Goal: Information Seeking & Learning: Learn about a topic

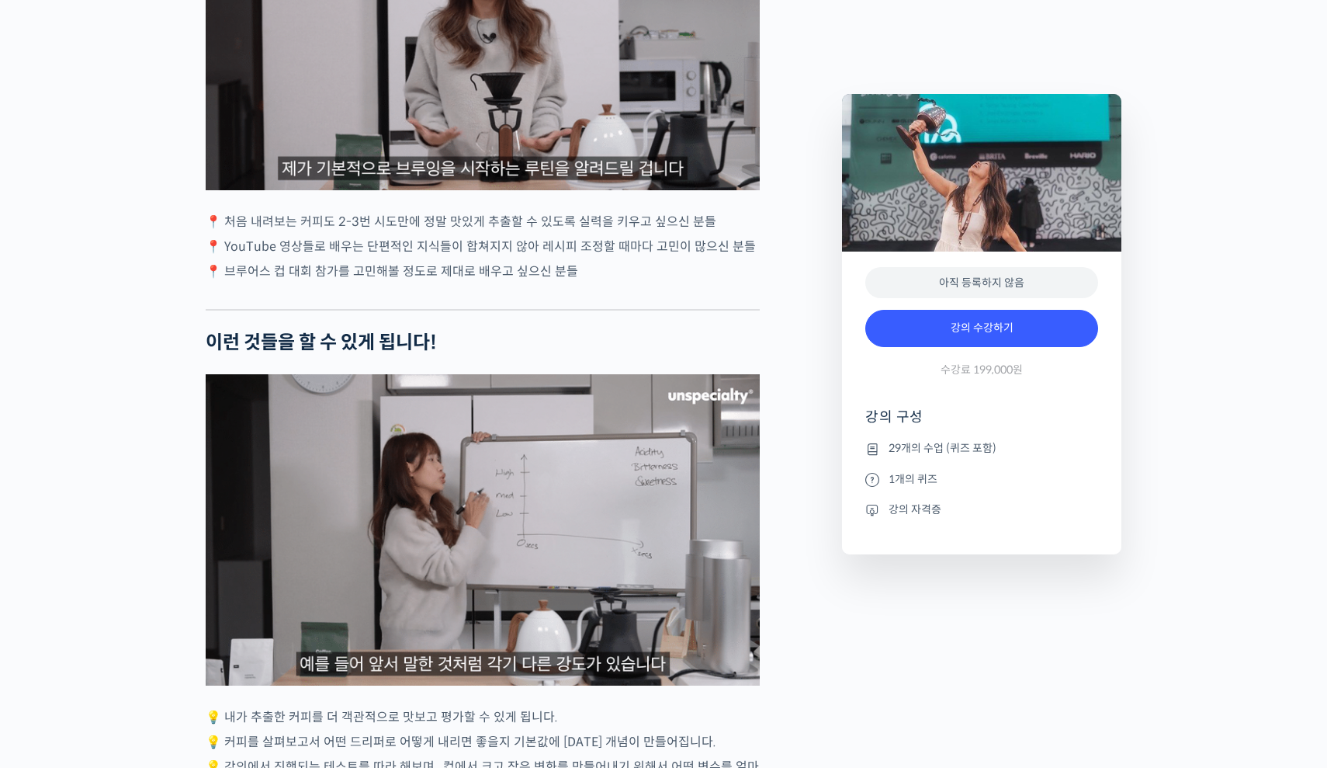
scroll to position [3787, 0]
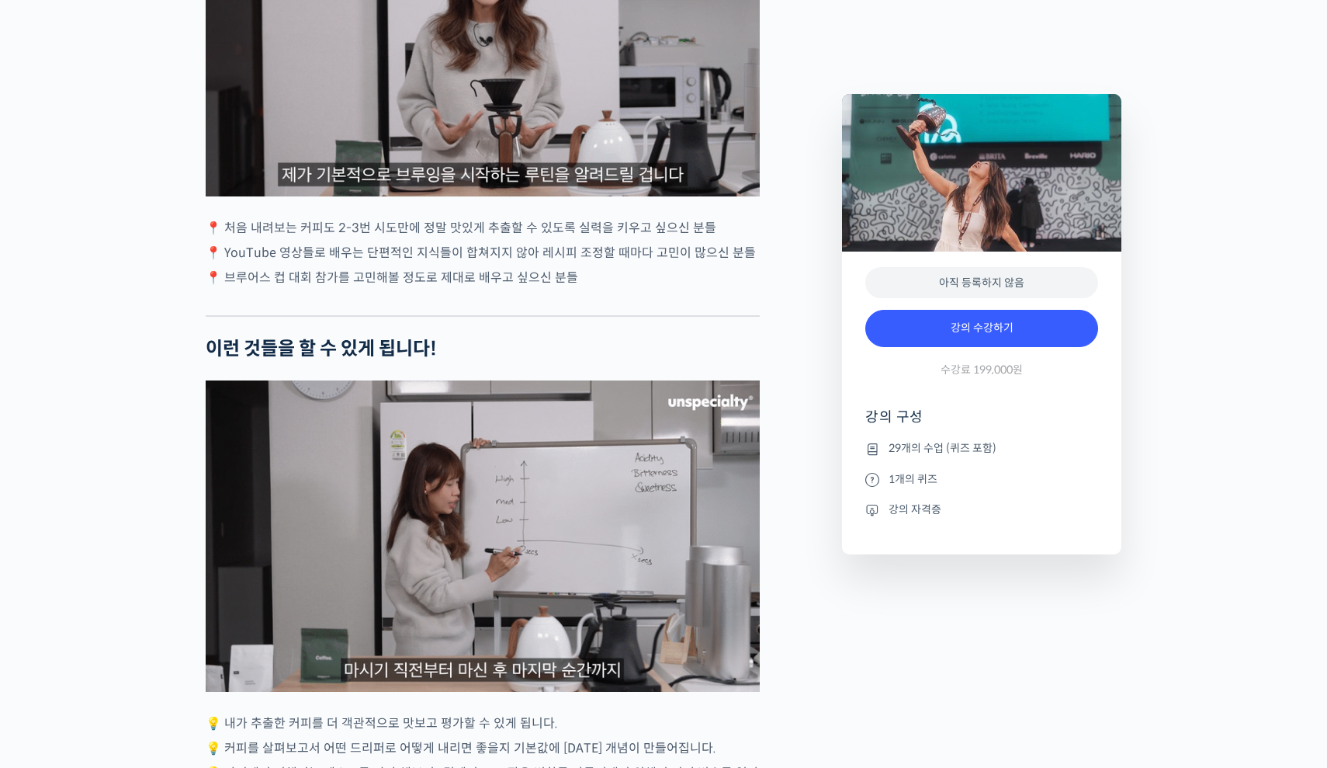
click at [552, 242] on p "📍 YouTube 영상들로 배우는 단편적인 지식들이 합쳐지지 않아 레시피 조정할 때마다 고민이 많으신 분들" at bounding box center [483, 252] width 554 height 21
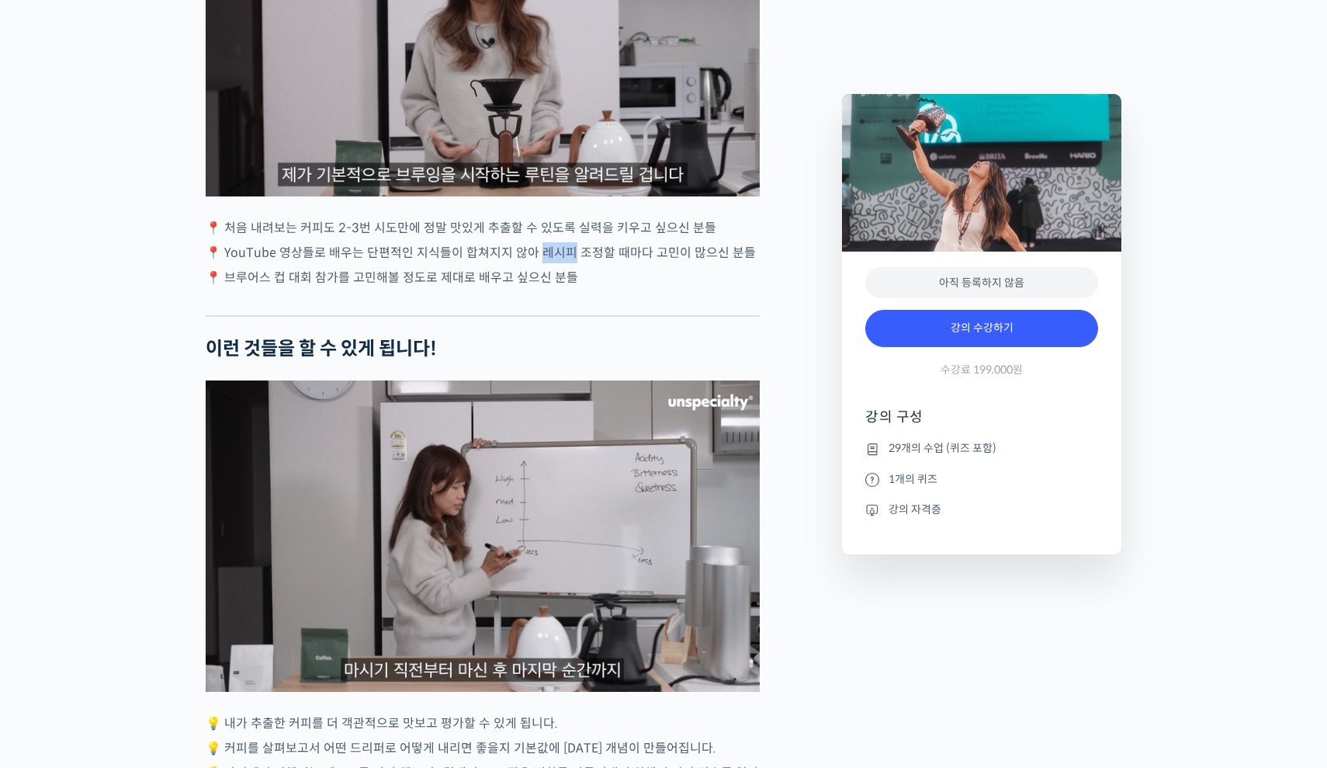
click at [552, 242] on p "📍 YouTube 영상들로 배우는 단편적인 지식들이 합쳐지지 않아 레시피 조정할 때마다 고민이 많으신 분들" at bounding box center [483, 252] width 554 height 21
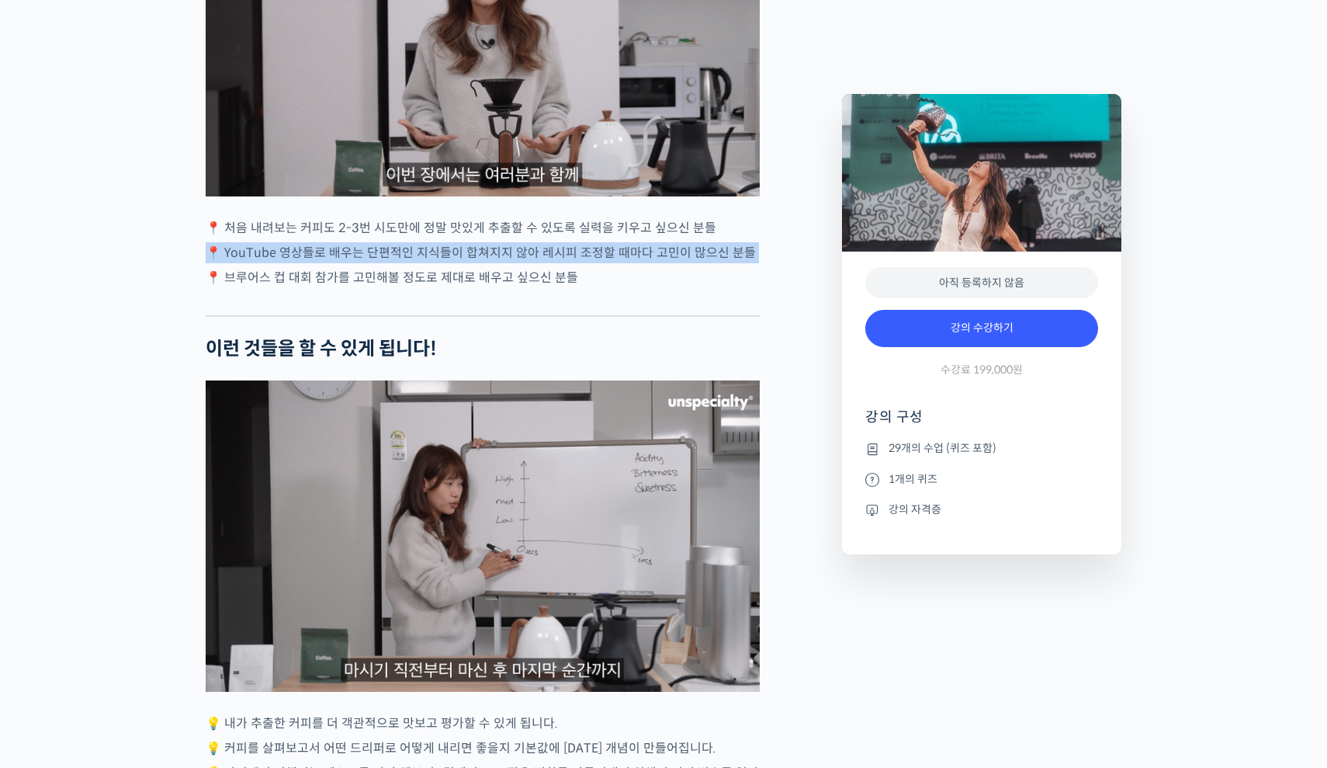
click at [514, 267] on p "📍 브루어스 컵 대회 참가를 고민해볼 정도로 제대로 배우고 싶으신 분들" at bounding box center [483, 277] width 554 height 21
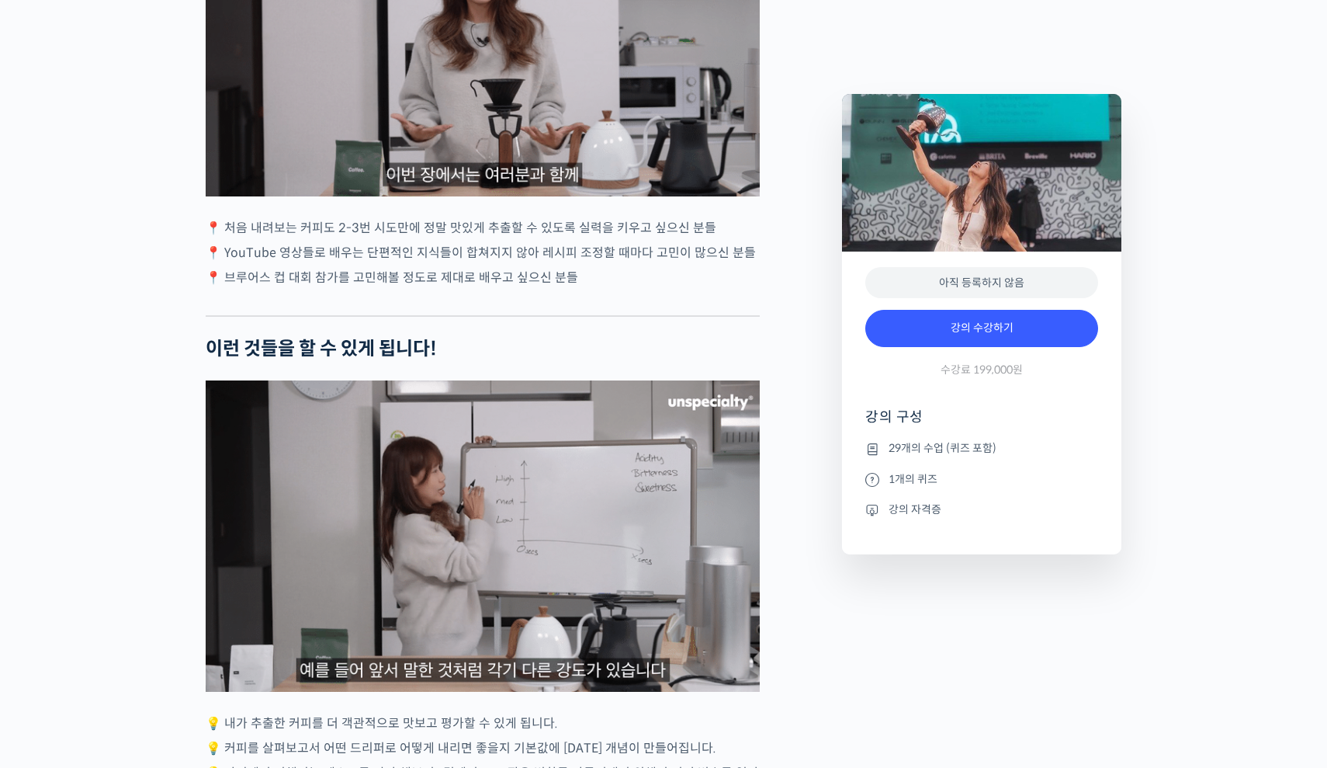
click at [514, 267] on p "📍 브루어스 컵 대회 참가를 고민해볼 정도로 제대로 배우고 싶으신 분들" at bounding box center [483, 277] width 554 height 21
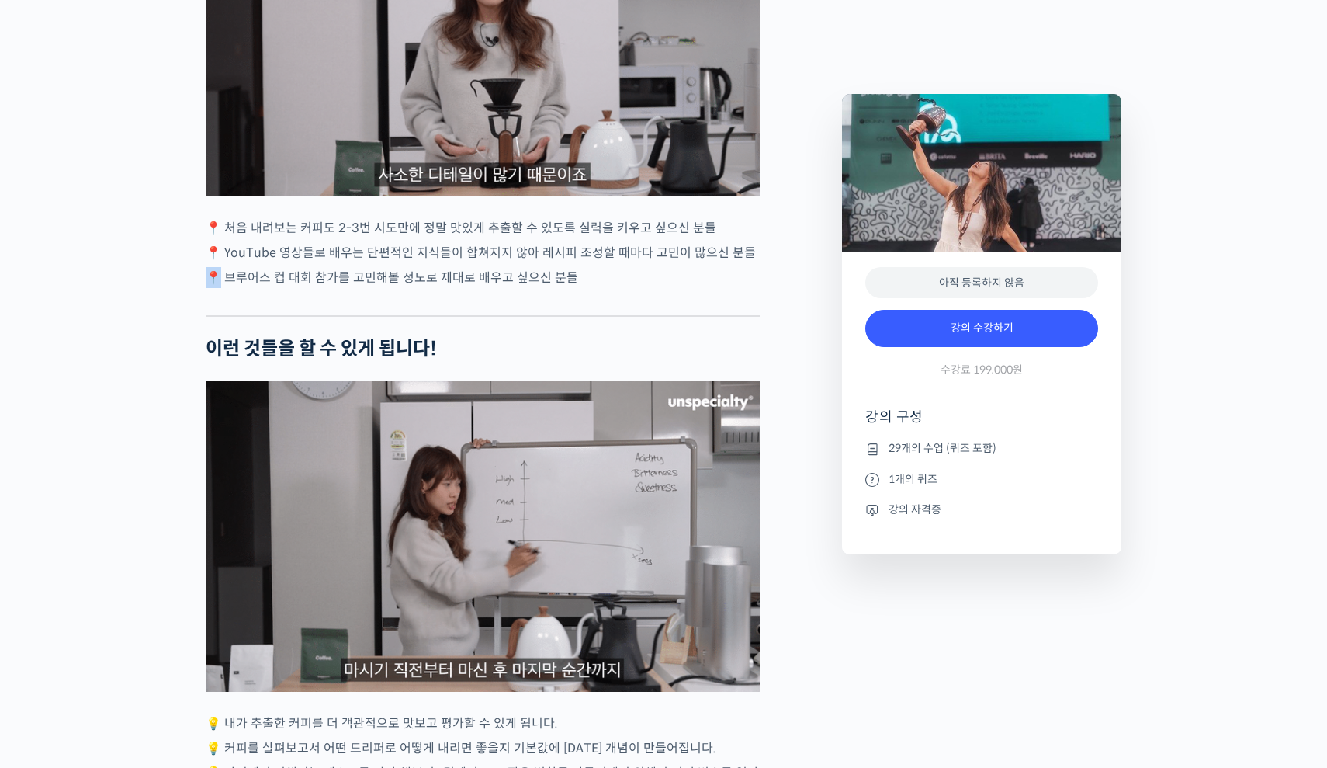
click at [514, 267] on p "📍 브루어스 컵 대회 참가를 고민해볼 정도로 제대로 배우고 싶으신 분들" at bounding box center [483, 277] width 554 height 21
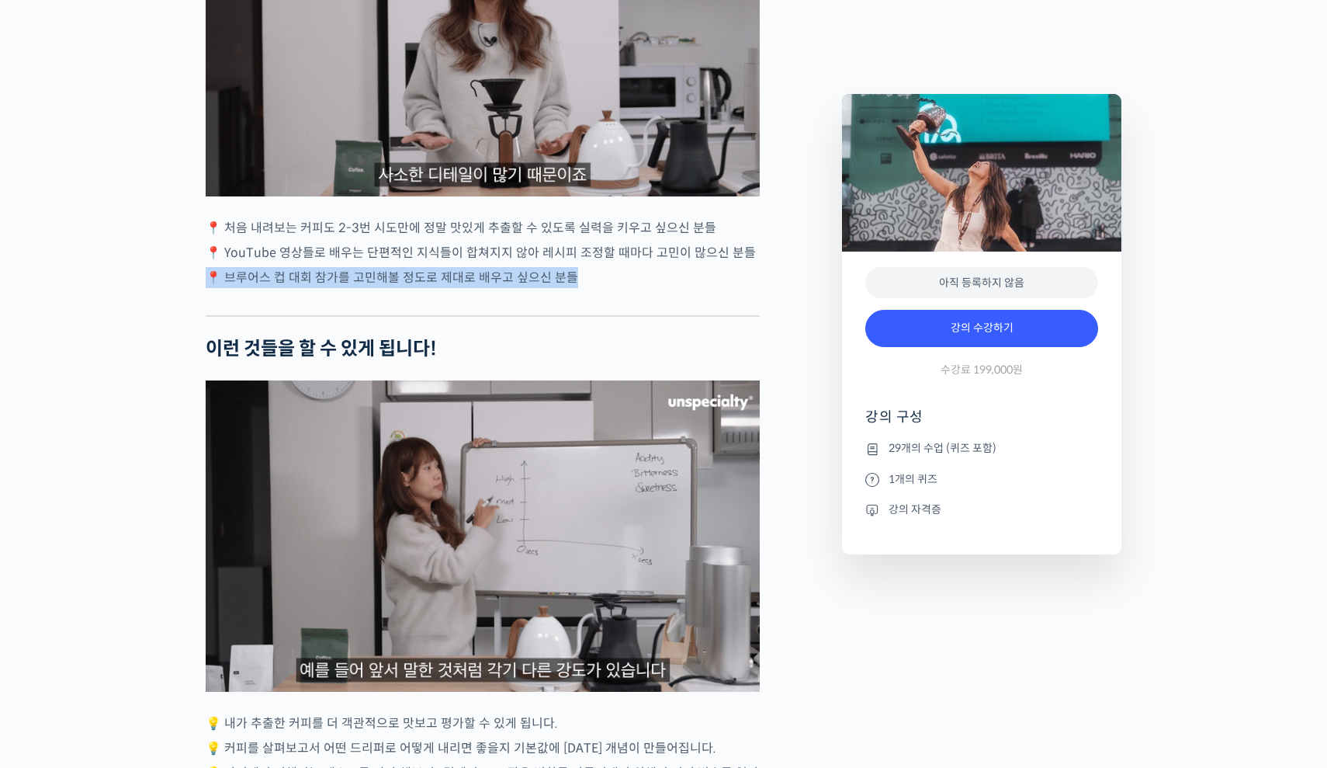
click at [514, 267] on p "📍 브루어스 컵 대회 참가를 고민해볼 정도로 제대로 배우고 싶으신 분들" at bounding box center [483, 277] width 554 height 21
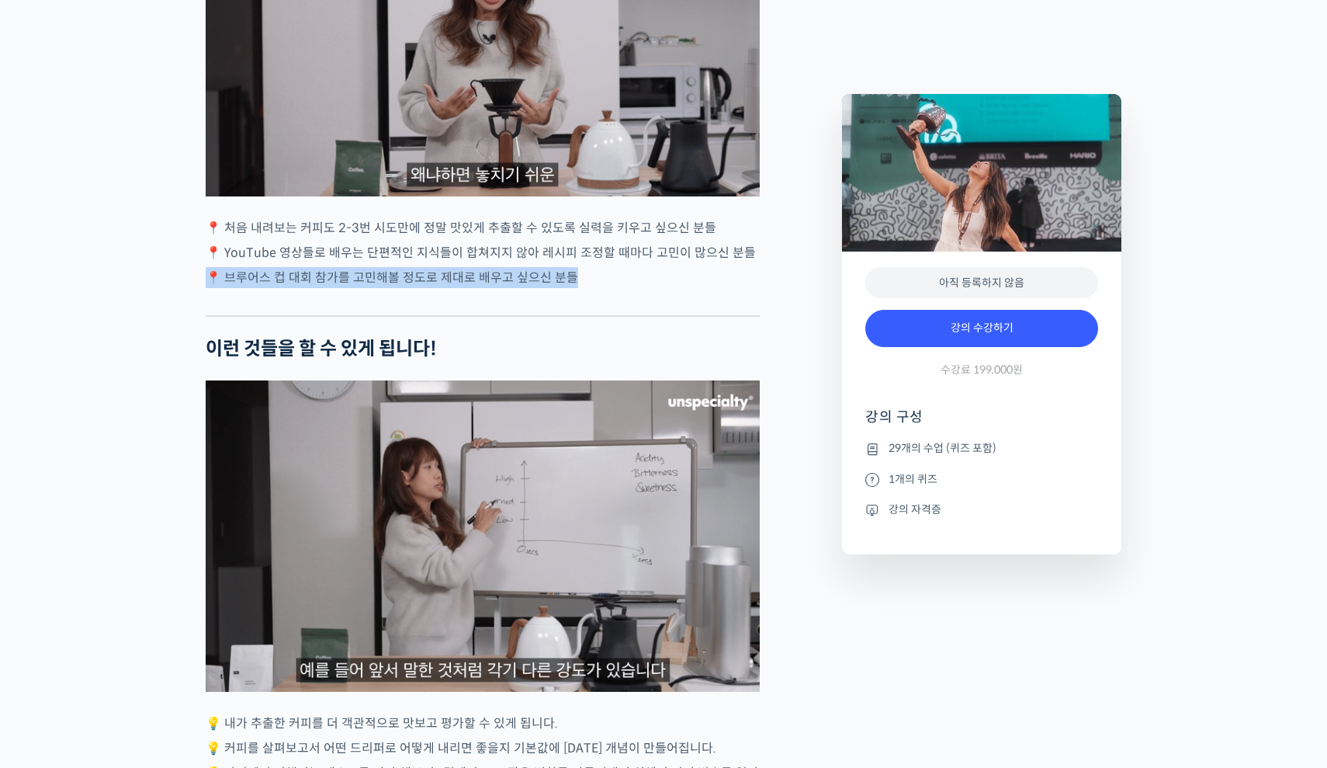
click at [524, 267] on p "📍 브루어스 컵 대회 참가를 고민해볼 정도로 제대로 배우고 싶으신 분들" at bounding box center [483, 277] width 554 height 21
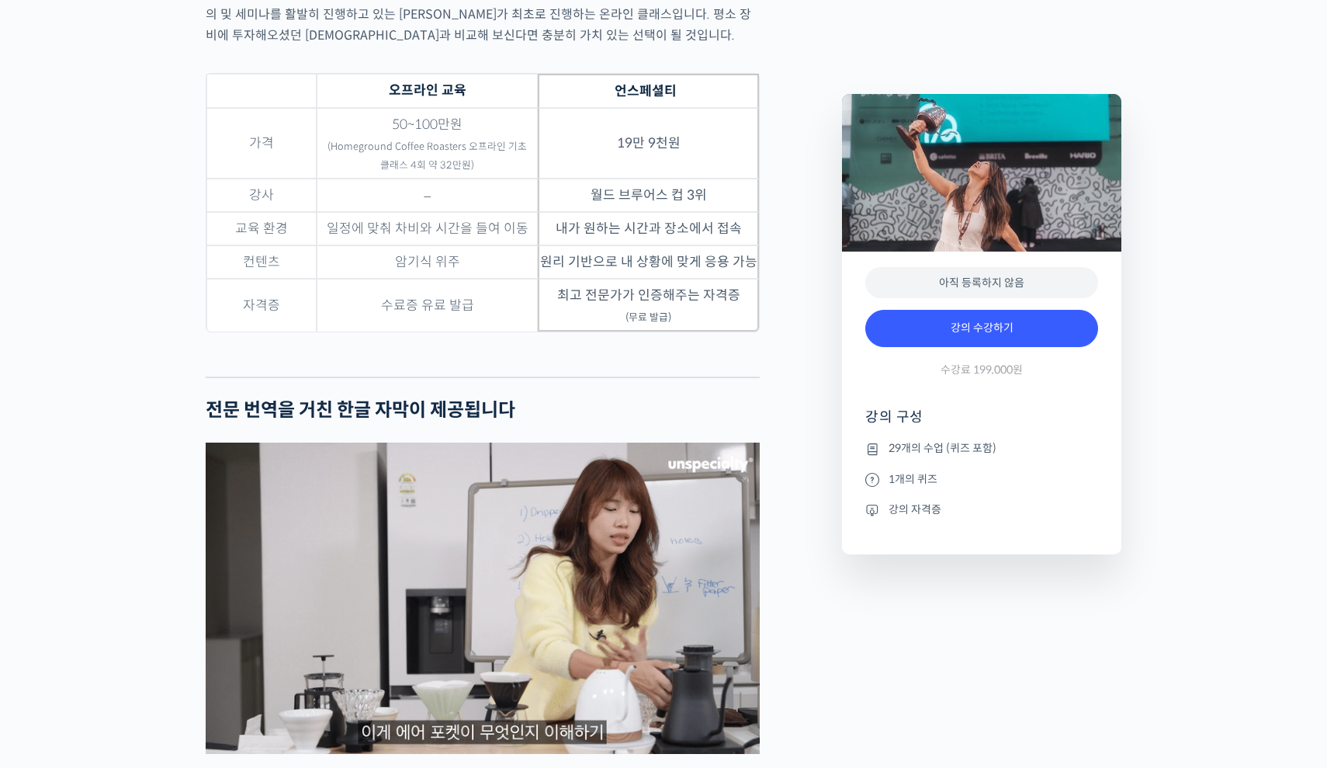
scroll to position [5091, 0]
click at [713, 179] on td "월드 브루어스 컵 3위" at bounding box center [648, 195] width 221 height 33
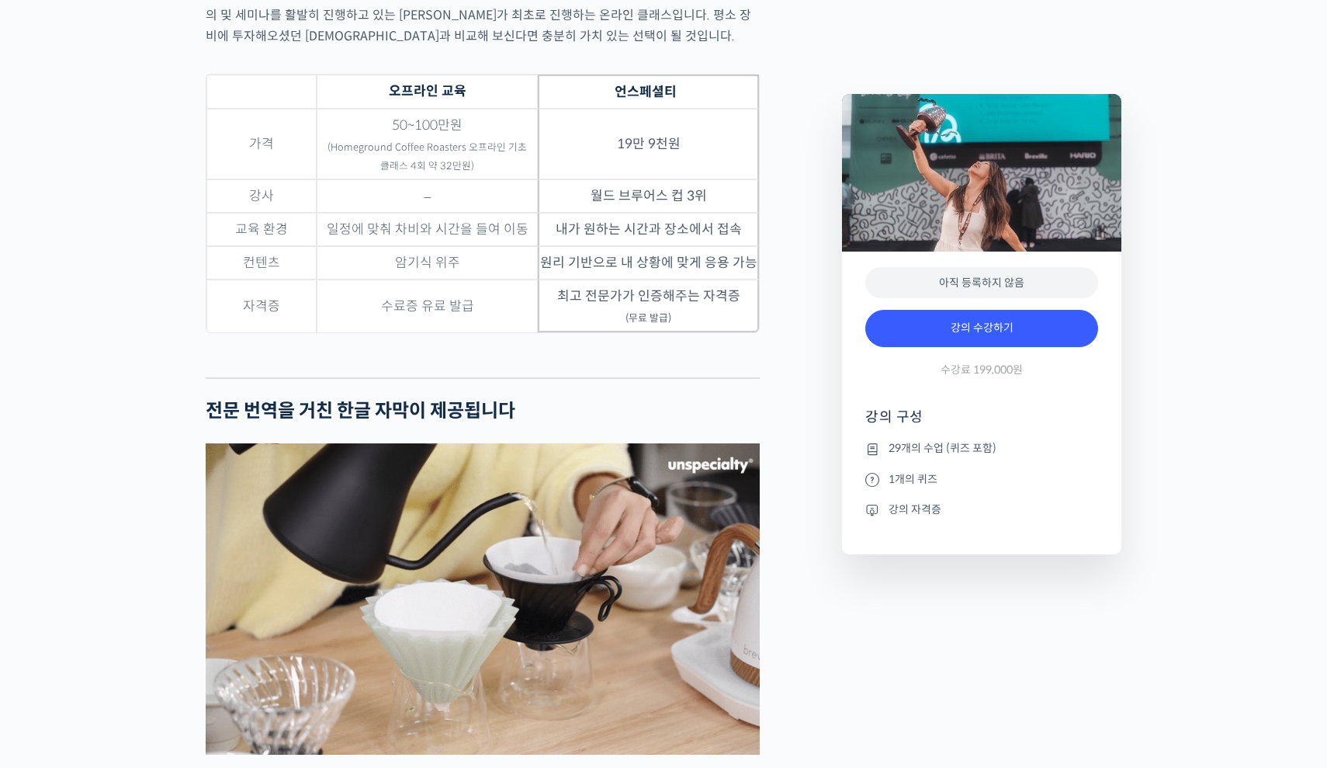
click at [713, 179] on td "월드 브루어스 컵 3위" at bounding box center [648, 195] width 221 height 33
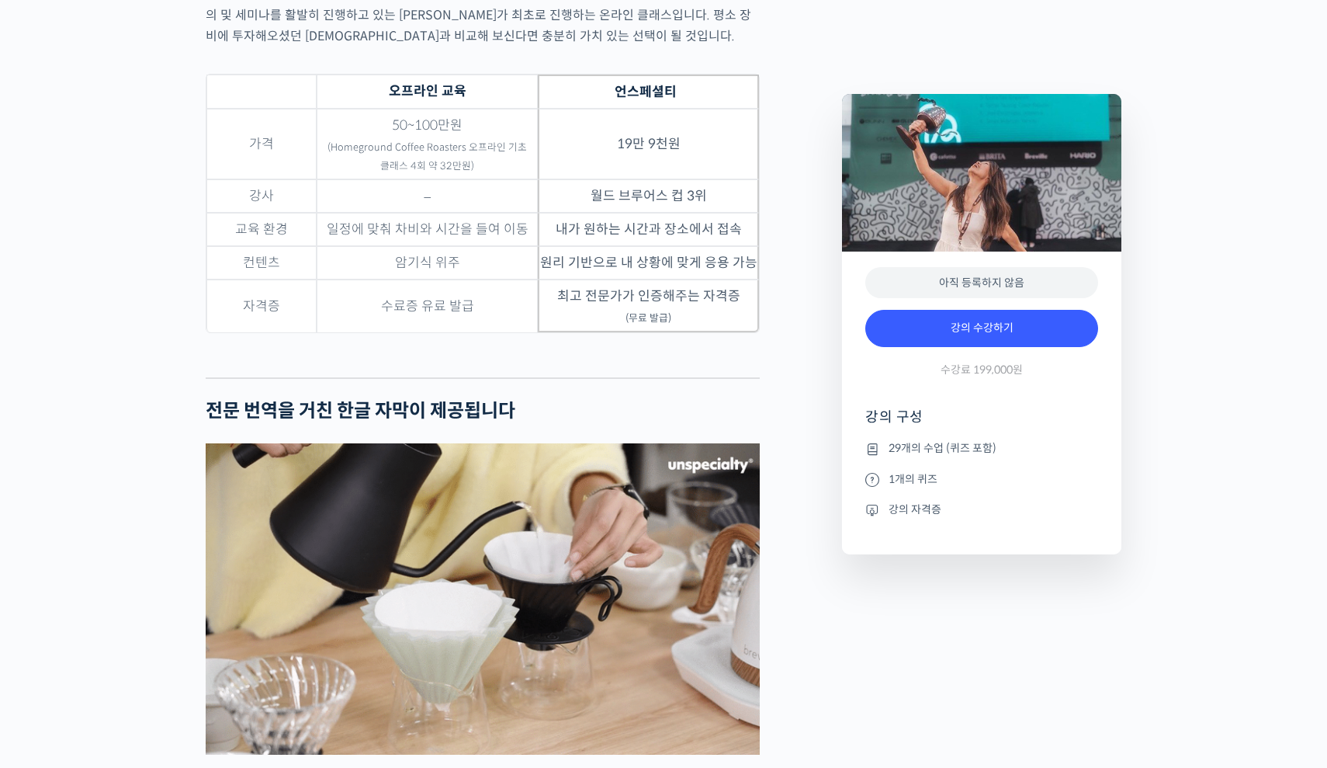
click at [713, 179] on td "월드 브루어스 컵 3위" at bounding box center [648, 195] width 221 height 33
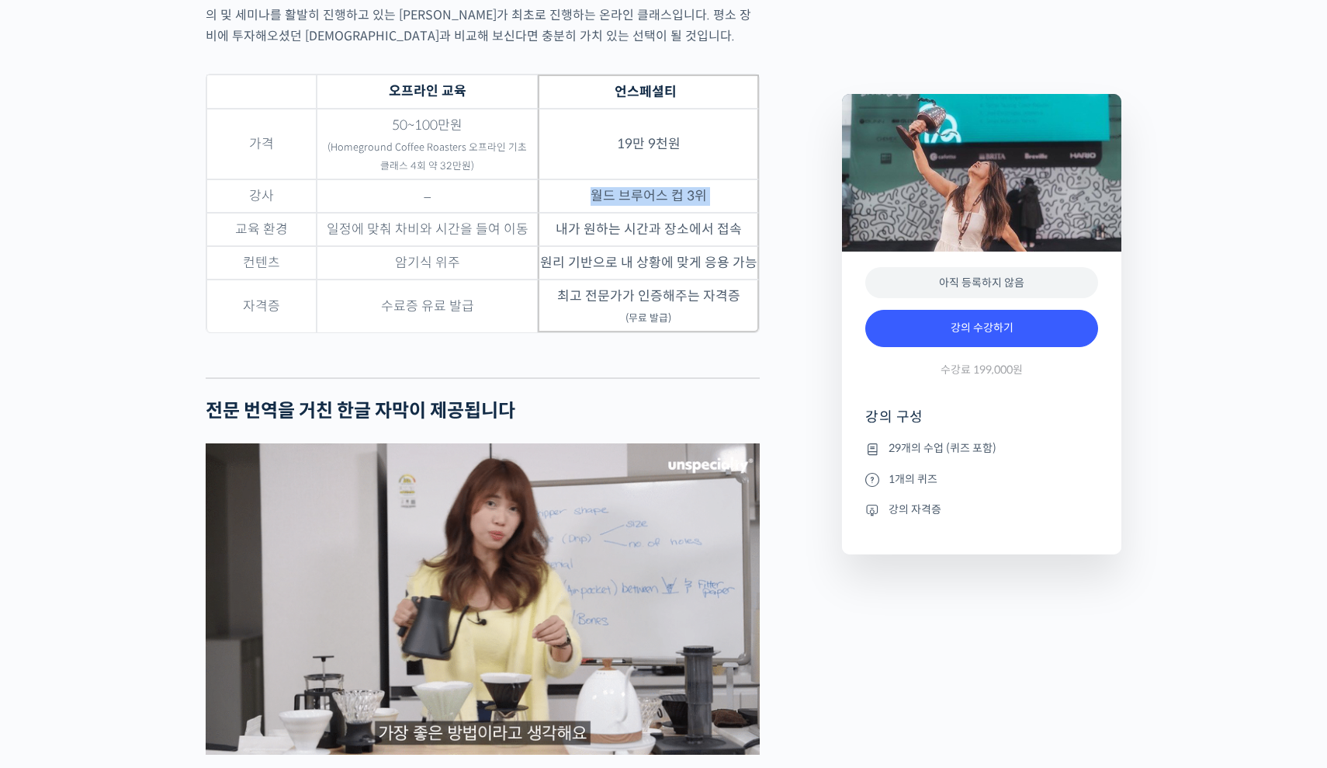
click at [701, 213] on td "내가 원하는 시간과 장소에서 접속" at bounding box center [648, 229] width 221 height 33
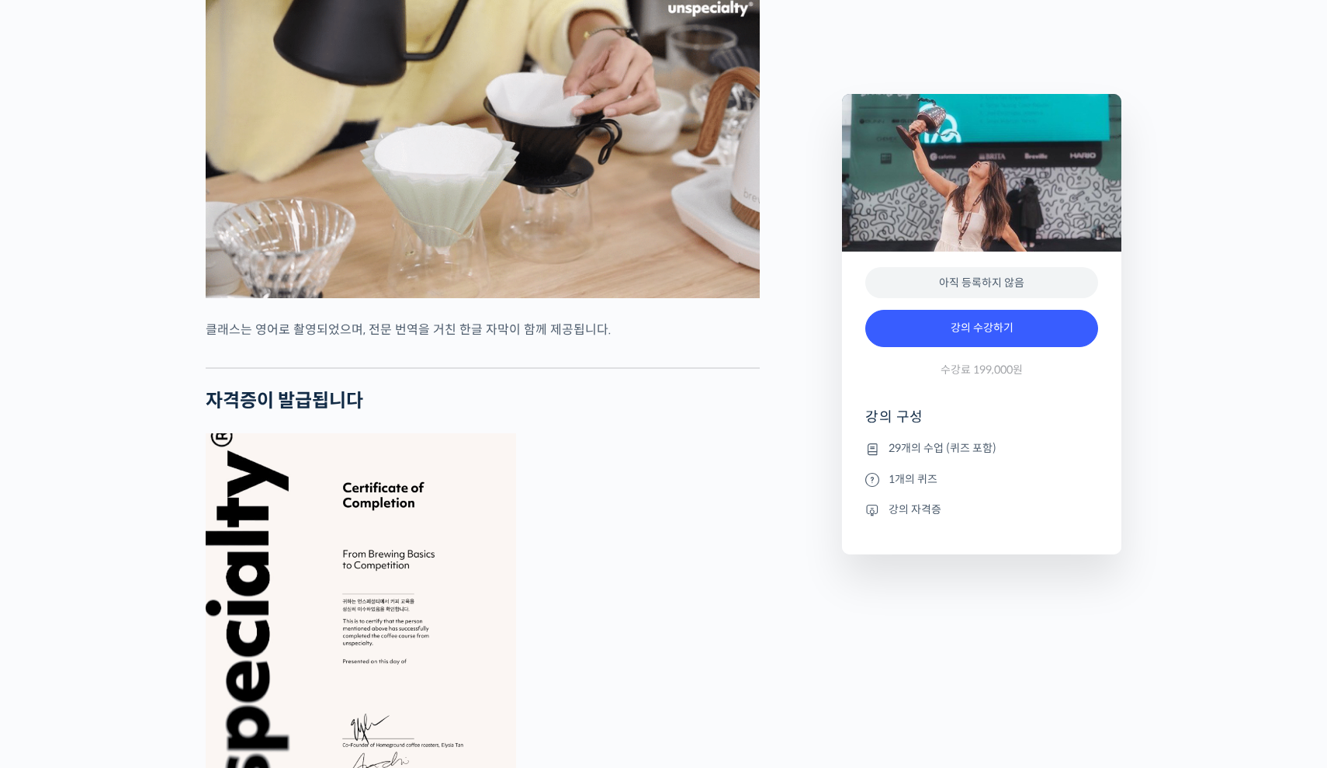
scroll to position [5547, 0]
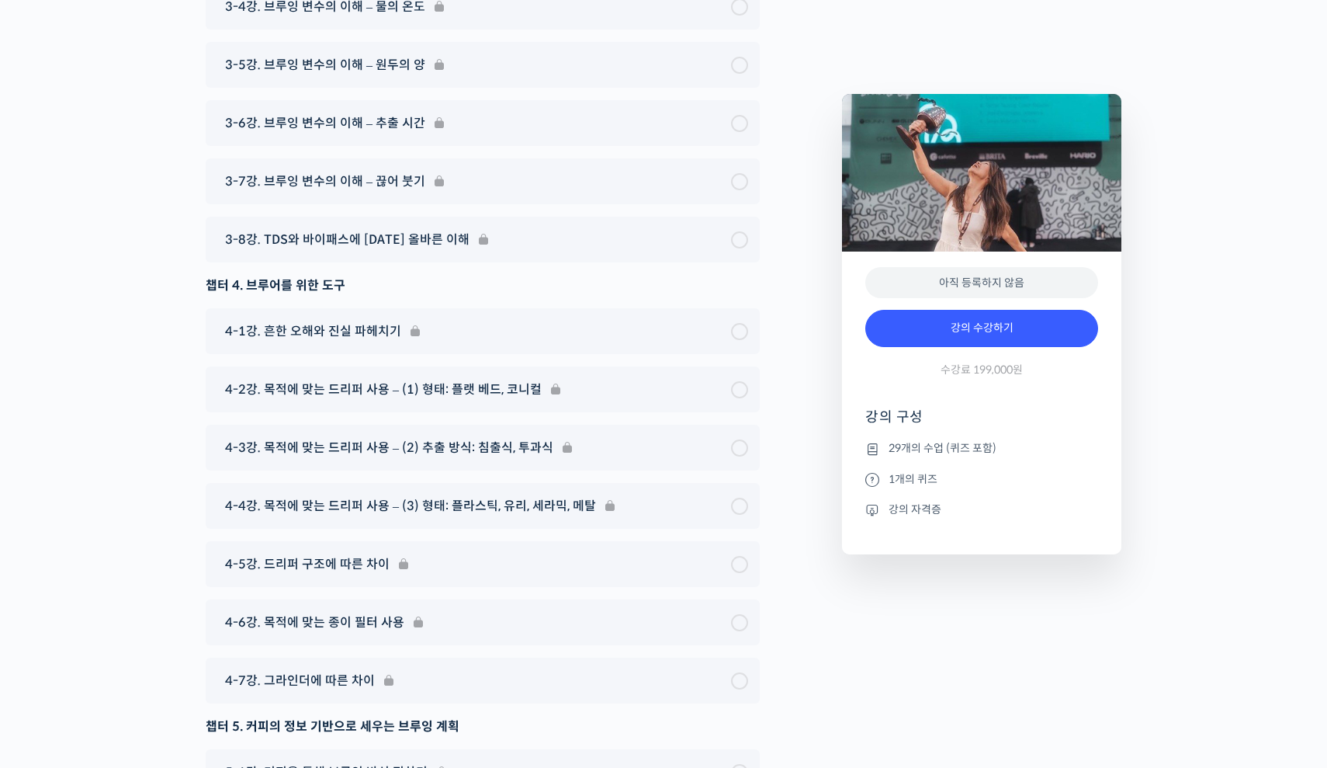
scroll to position [8483, 0]
